Goal: Task Accomplishment & Management: Complete application form

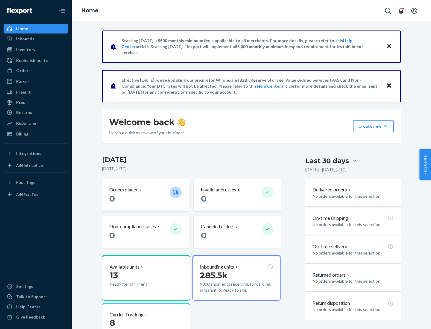
click at [385, 126] on button "Create new Create new inbound Create new order Create new product" at bounding box center [373, 126] width 40 height 12
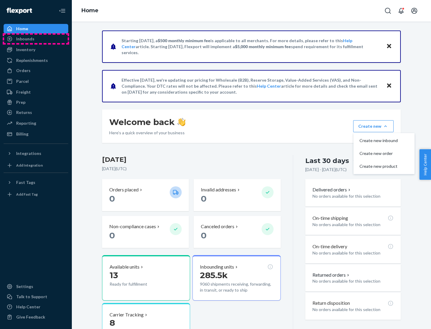
click at [36, 39] on div "Inbounds" at bounding box center [35, 39] width 63 height 8
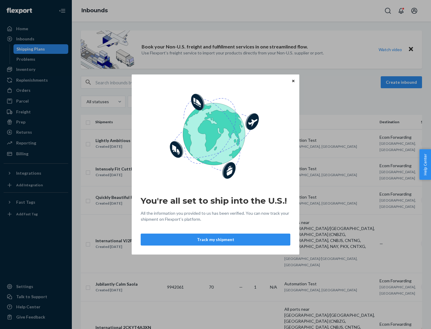
click at [36, 69] on div "You're all set to ship into the U.S.! All the information you provided to us ha…" at bounding box center [215, 164] width 431 height 329
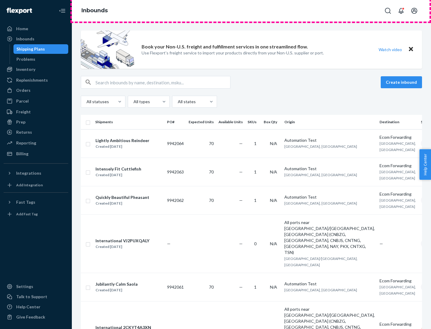
click at [251, 11] on div "Inbounds" at bounding box center [251, 11] width 359 height 22
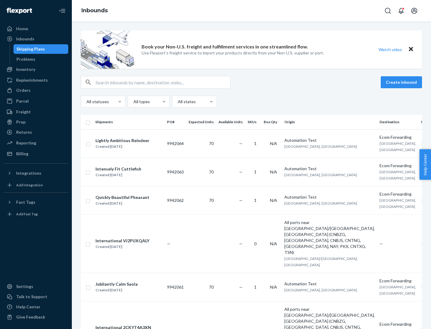
click at [251, 102] on div "All statuses All types All states" at bounding box center [251, 102] width 341 height 12
click at [30, 49] on div "Shipping Plans" at bounding box center [30, 49] width 28 height 6
click at [402, 82] on button "Create inbound" at bounding box center [401, 82] width 41 height 12
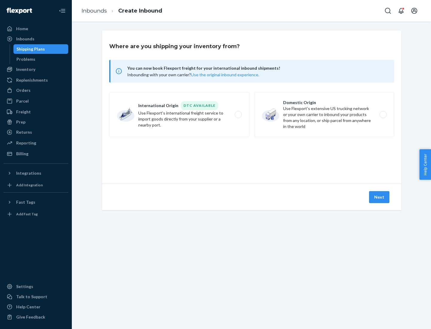
click at [179, 115] on label "International Origin DTC Available Use Flexport's international freight service…" at bounding box center [179, 114] width 140 height 45
click at [238, 115] on input "International Origin DTC Available Use Flexport's international freight service…" at bounding box center [240, 115] width 4 height 4
radio input "true"
click at [252, 157] on icon at bounding box center [251, 156] width 17 height 17
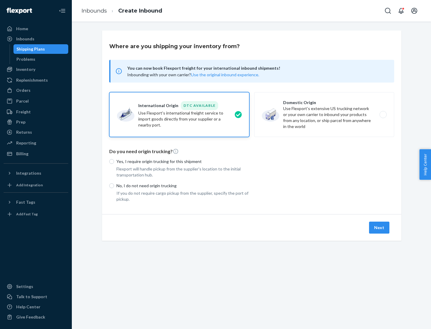
click at [183, 161] on p "Yes, I require origin trucking for this shipment" at bounding box center [182, 162] width 133 height 6
click at [114, 161] on input "Yes, I require origin trucking for this shipment" at bounding box center [111, 161] width 5 height 5
radio input "true"
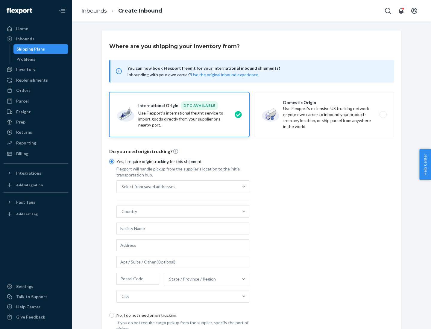
scroll to position [11, 0]
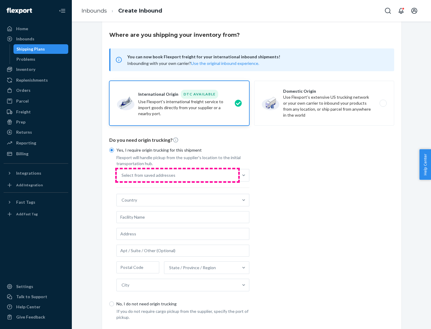
click at [177, 175] on div "Select from saved addresses" at bounding box center [178, 175] width 122 height 12
click at [122, 175] on input "Select from saved addresses" at bounding box center [122, 175] width 1 height 6
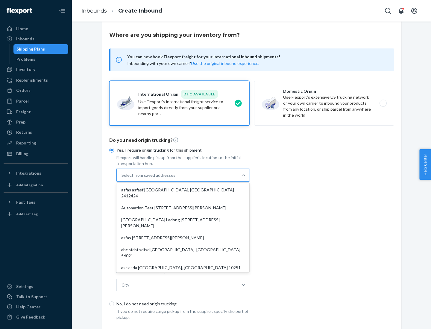
scroll to position [26, 0]
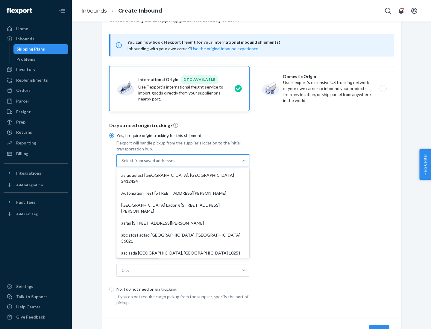
click at [183, 175] on div "asfas asfasf [GEOGRAPHIC_DATA], [GEOGRAPHIC_DATA] 2412424" at bounding box center [183, 178] width 130 height 18
click at [122, 164] on input "option asfas asfasf [GEOGRAPHIC_DATA], [GEOGRAPHIC_DATA] 2412424 focused, 1 of …" at bounding box center [122, 161] width 1 height 6
type input "asfas"
type input "asfasf"
type input "2412424"
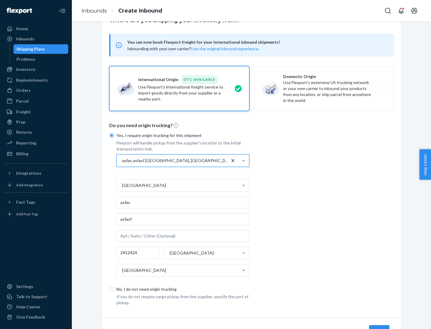
scroll to position [56, 0]
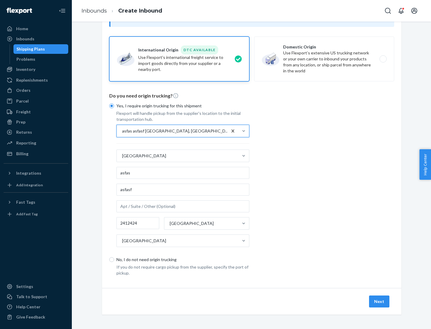
click at [380, 301] on button "Next" at bounding box center [379, 302] width 20 height 12
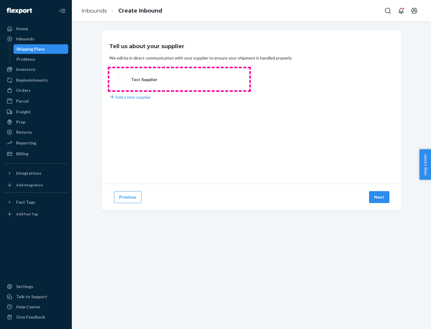
click at [179, 79] on label "Test Supplier" at bounding box center [179, 79] width 140 height 22
click at [121, 79] on input "Test Supplier" at bounding box center [119, 80] width 4 height 4
radio input "true"
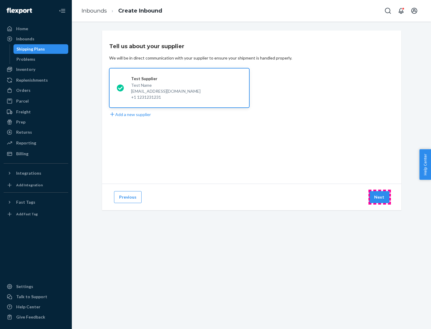
click at [380, 197] on button "Next" at bounding box center [379, 197] width 20 height 12
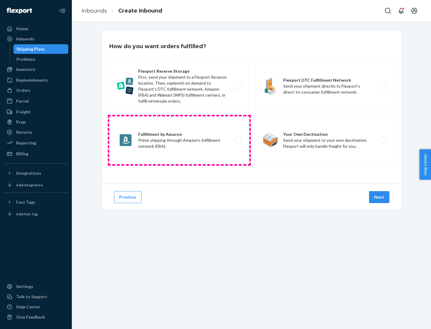
click at [179, 140] on label "Fulfillment by Amazon Prime shipping through Amazon’s fulfillment network (FBA)." at bounding box center [179, 140] width 140 height 48
click at [238, 140] on input "Fulfillment by Amazon Prime shipping through Amazon’s fulfillment network (FBA)." at bounding box center [240, 141] width 4 height 4
radio input "true"
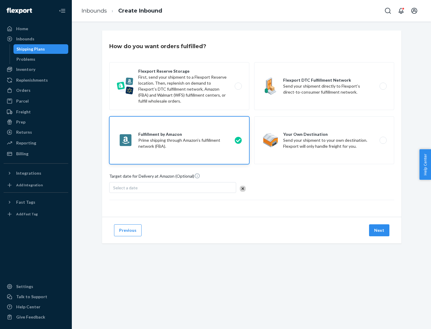
click at [380, 230] on button "Next" at bounding box center [379, 230] width 20 height 12
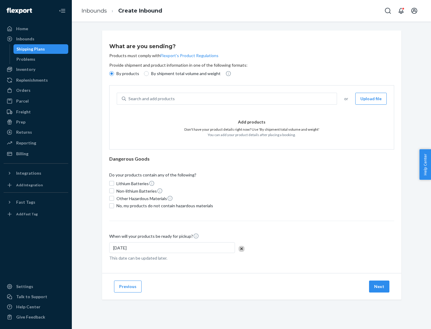
click at [184, 74] on p "By shipment total volume and weight" at bounding box center [185, 74] width 69 height 6
click at [149, 74] on input "By shipment total volume and weight" at bounding box center [146, 73] width 5 height 5
radio input "true"
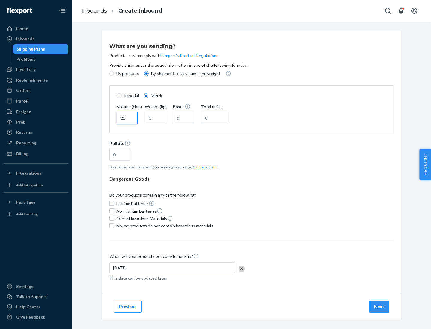
type input "25"
type input "100"
type input "50"
type input "500"
click at [204, 167] on button "Estimate count" at bounding box center [206, 167] width 24 height 5
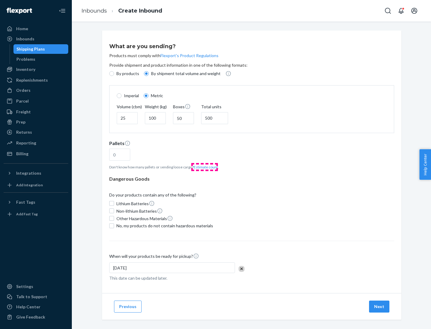
type input "16"
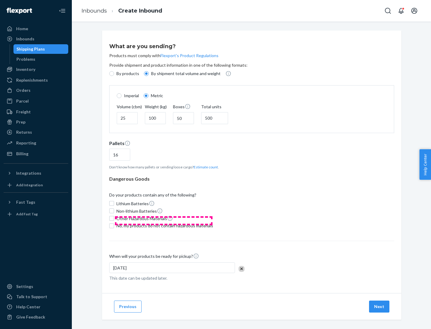
scroll to position [5, 0]
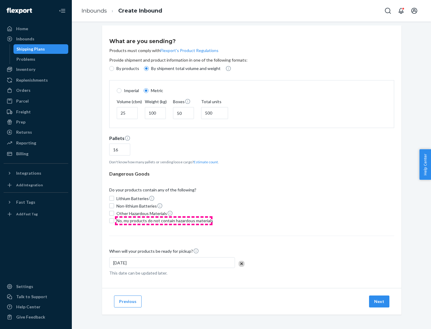
click at [164, 221] on span "No, my products do not contain hazardous materials" at bounding box center [164, 221] width 97 height 6
click at [114, 221] on input "No, my products do not contain hazardous materials" at bounding box center [111, 220] width 5 height 5
checkbox input "true"
click at [380, 301] on button "Next" at bounding box center [379, 302] width 20 height 12
